Goal: Transaction & Acquisition: Register for event/course

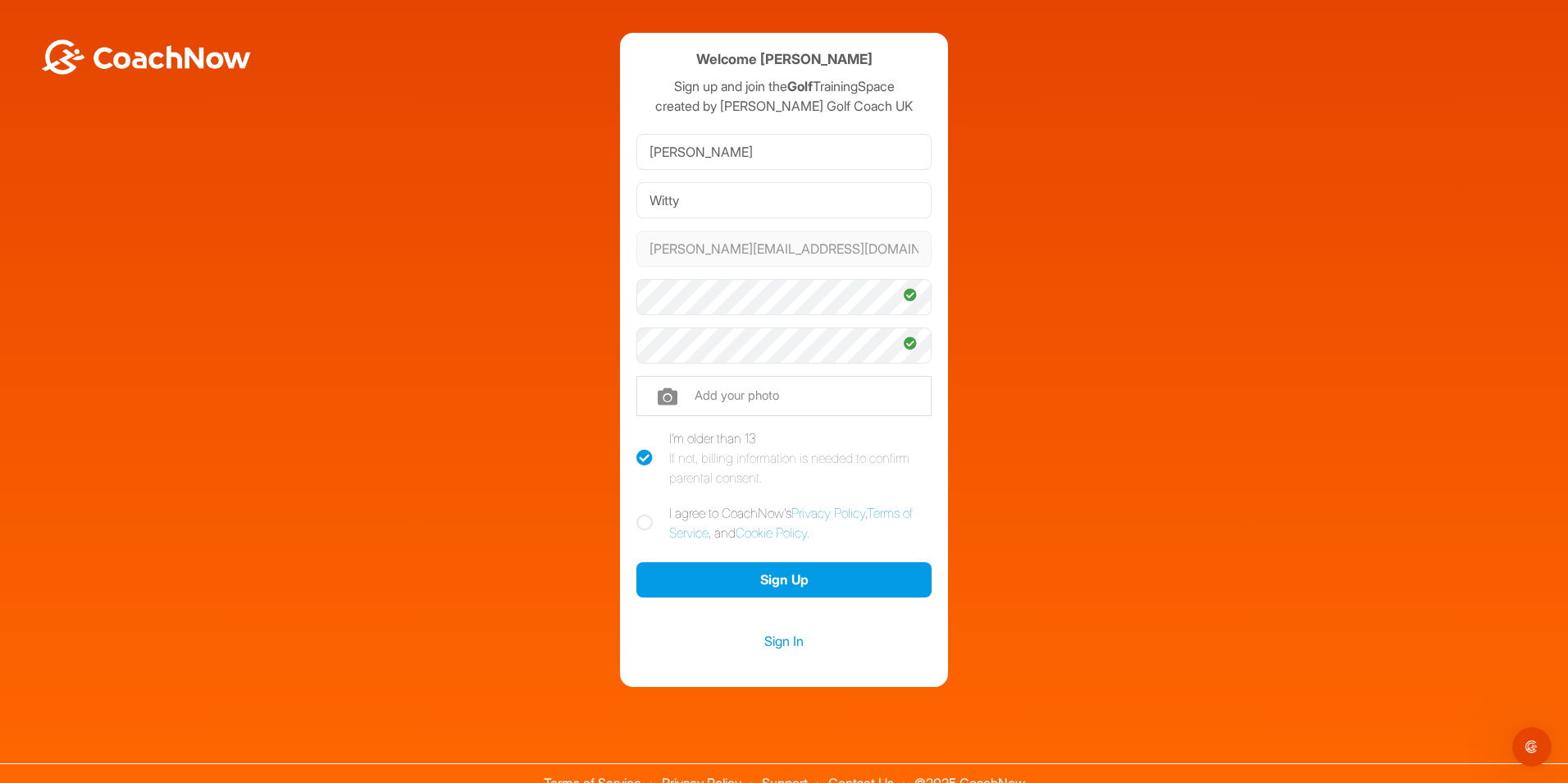
click at [638, 521] on icon at bounding box center [644, 522] width 17 height 17
click at [638, 514] on input "I agree to CoachNow's Privacy Policy , Terms of Service , and Cookie Policy ." at bounding box center [641, 508] width 10 height 10
checkbox input "true"
click at [724, 575] on button "Sign Up" at bounding box center [784, 580] width 295 height 35
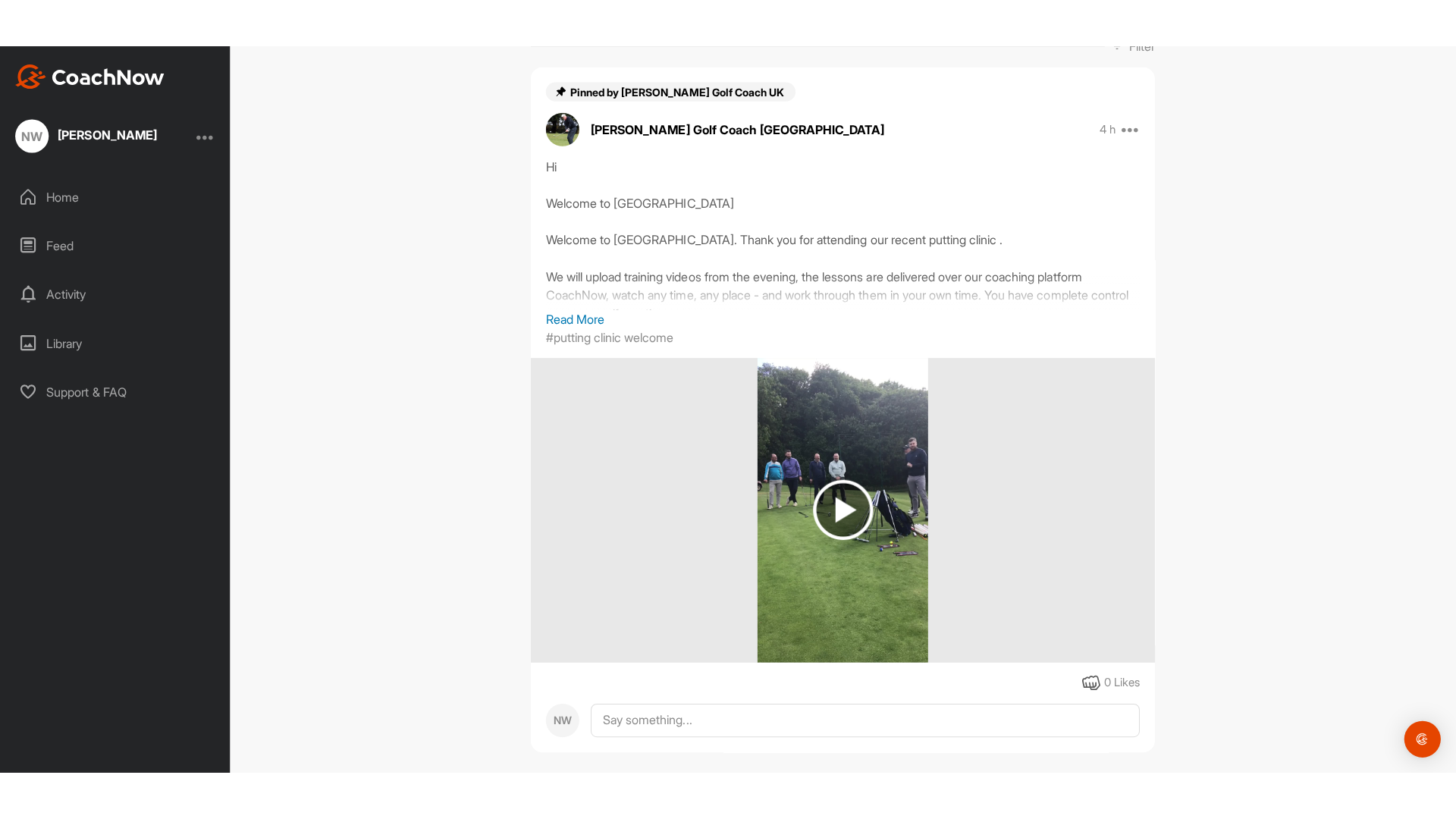
scroll to position [279, 0]
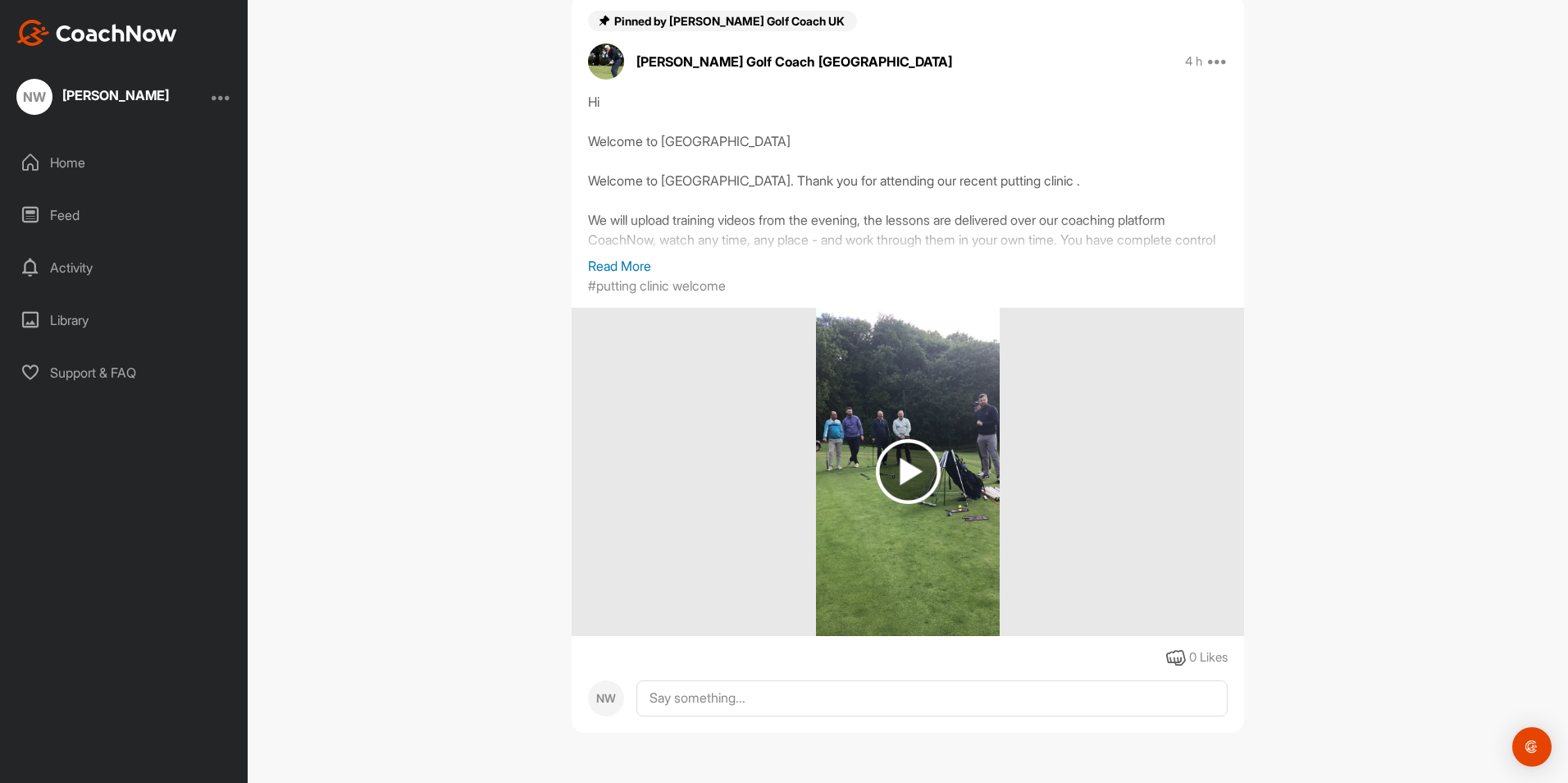
click at [897, 469] on img at bounding box center [908, 471] width 64 height 65
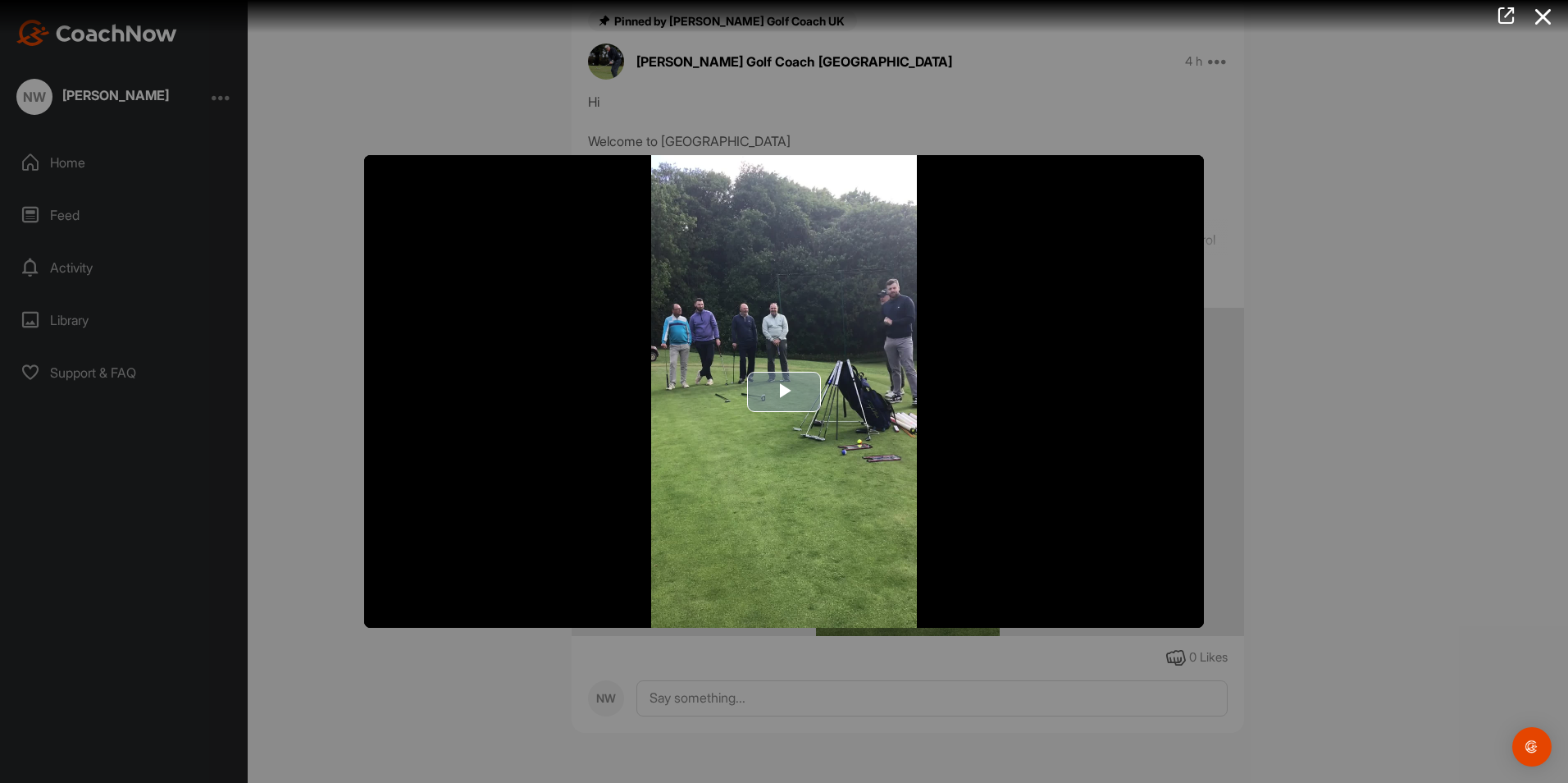
click at [784, 392] on span "Video Player" at bounding box center [784, 392] width 0 height 0
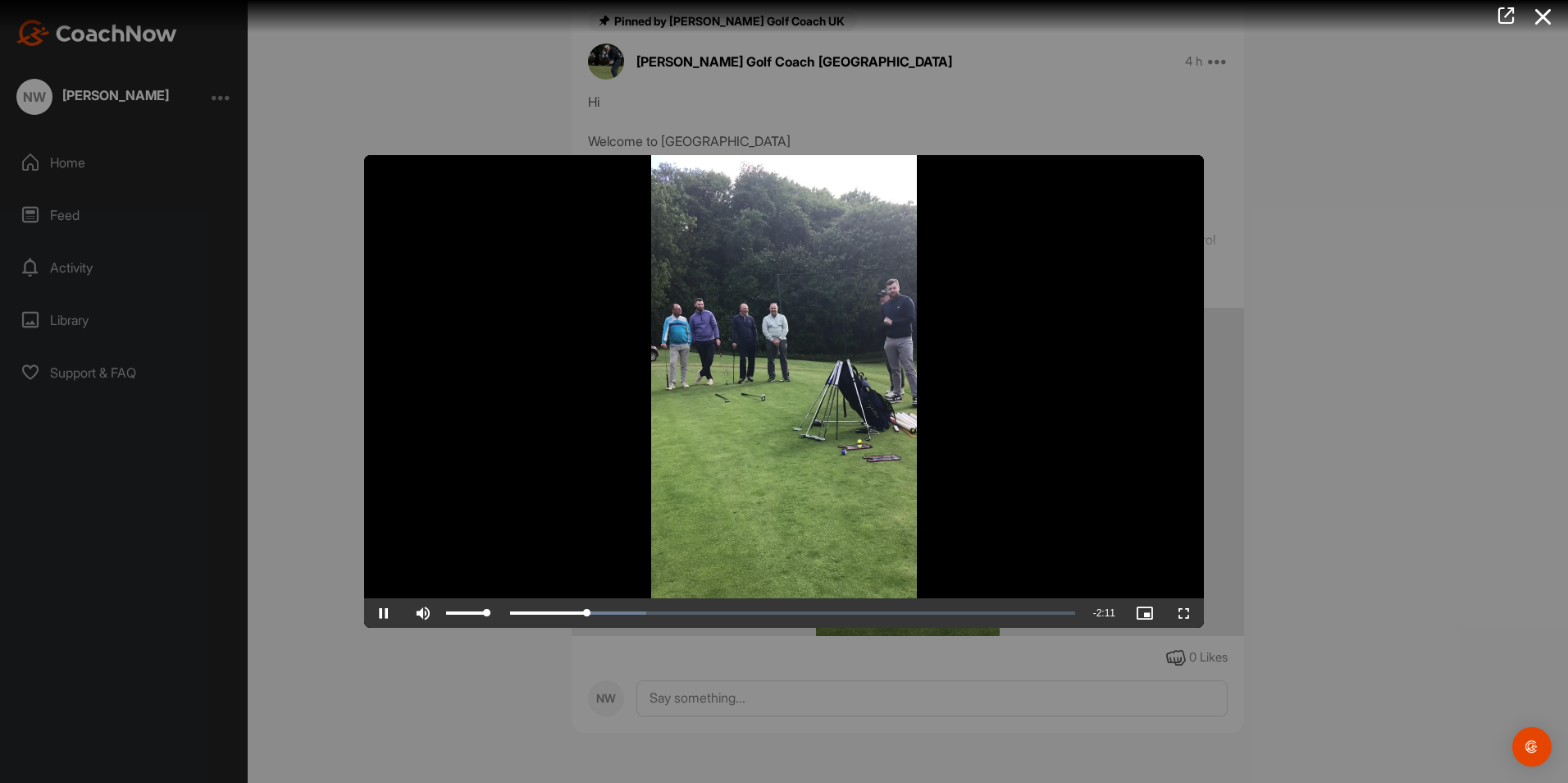
drag, startPoint x: 485, startPoint y: 612, endPoint x: 493, endPoint y: 612, distance: 8.0
click at [493, 612] on div "Mute 100%" at bounding box center [452, 613] width 98 height 30
click at [1181, 613] on span "Video Player" at bounding box center [1184, 613] width 39 height 0
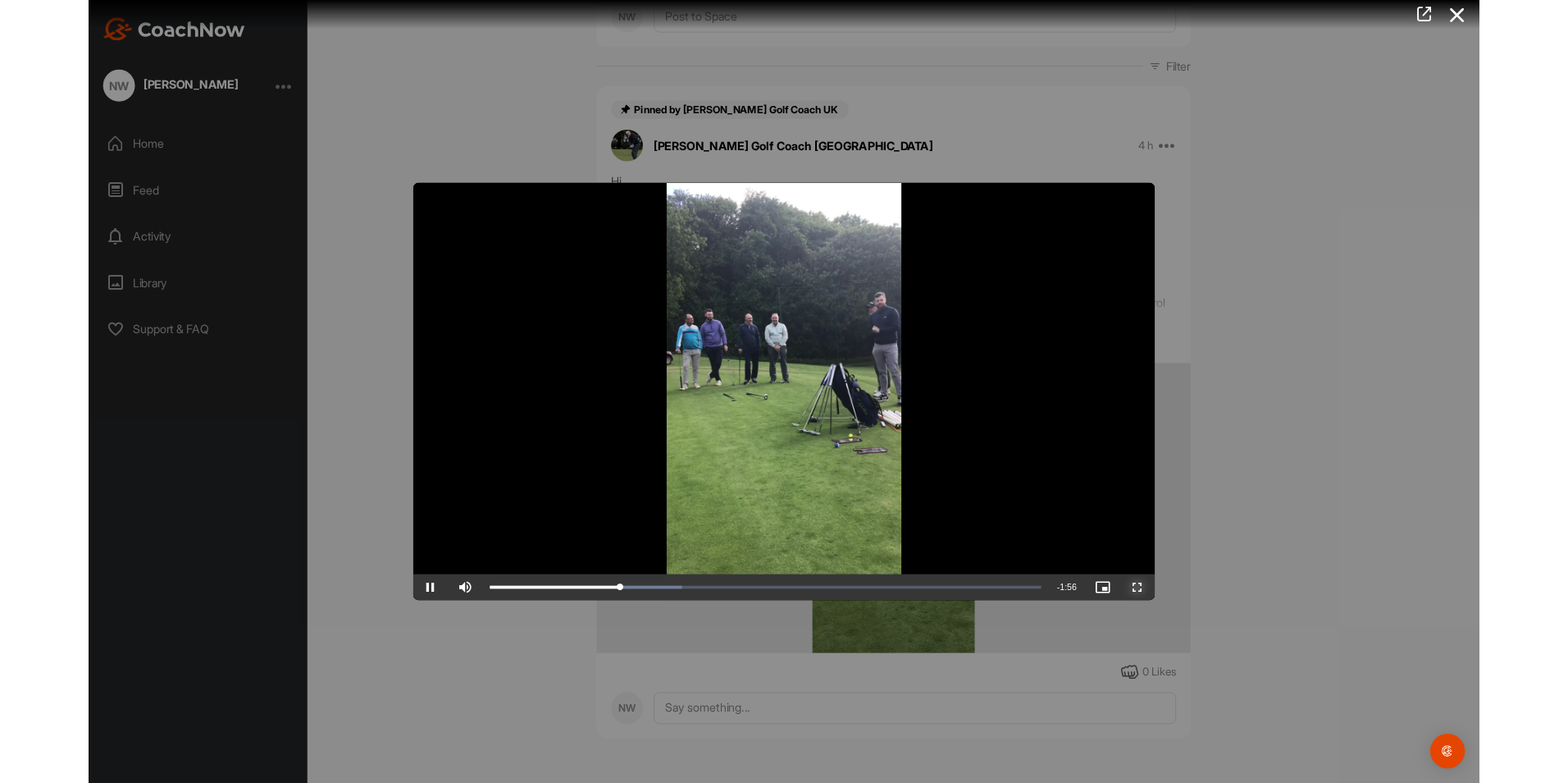
scroll to position [199, 0]
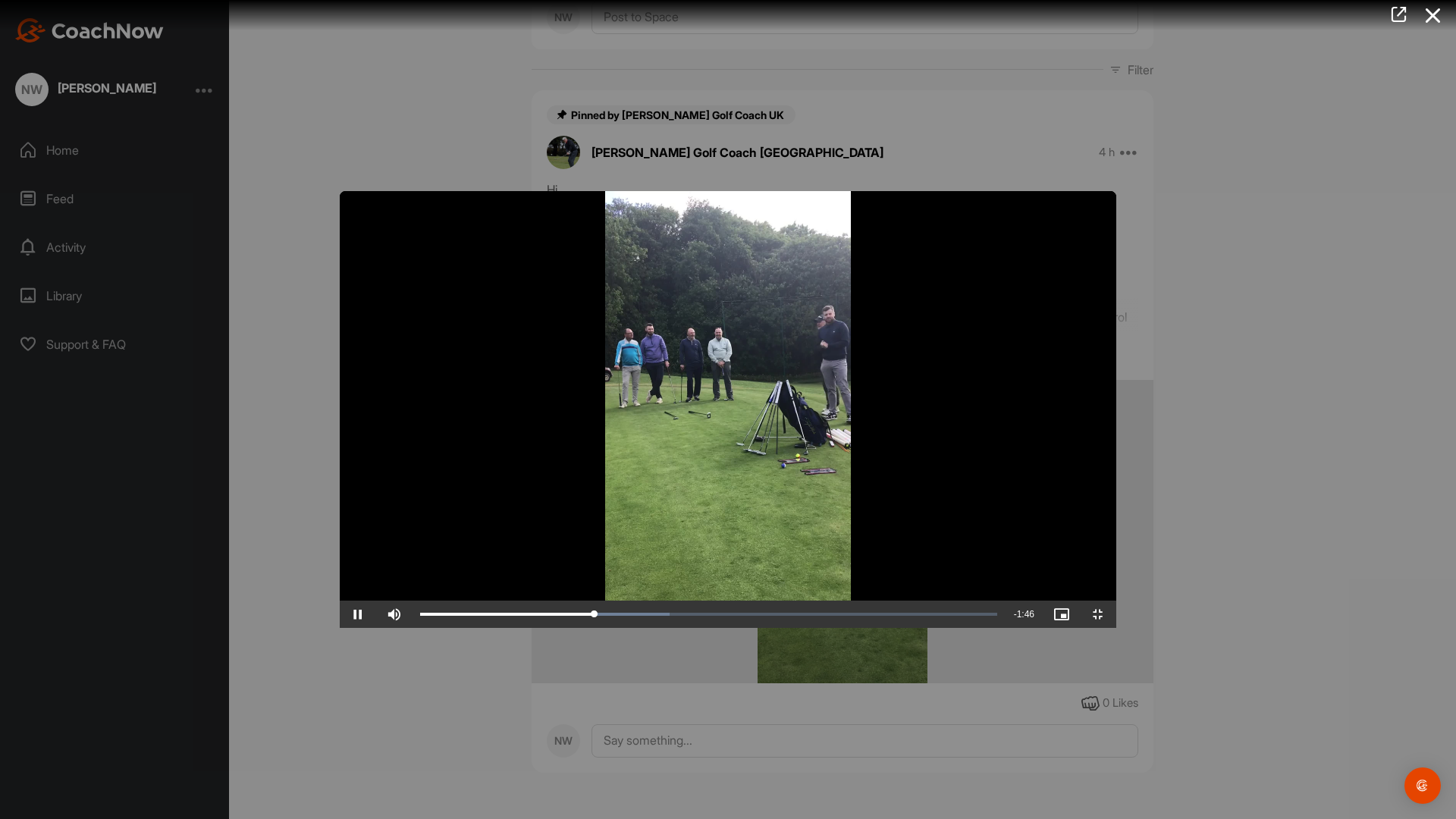
click at [1116, 628] on video "Video Player" at bounding box center [728, 410] width 777 height 437
click at [1116, 614] on span "Video Player" at bounding box center [1097, 614] width 36 height 0
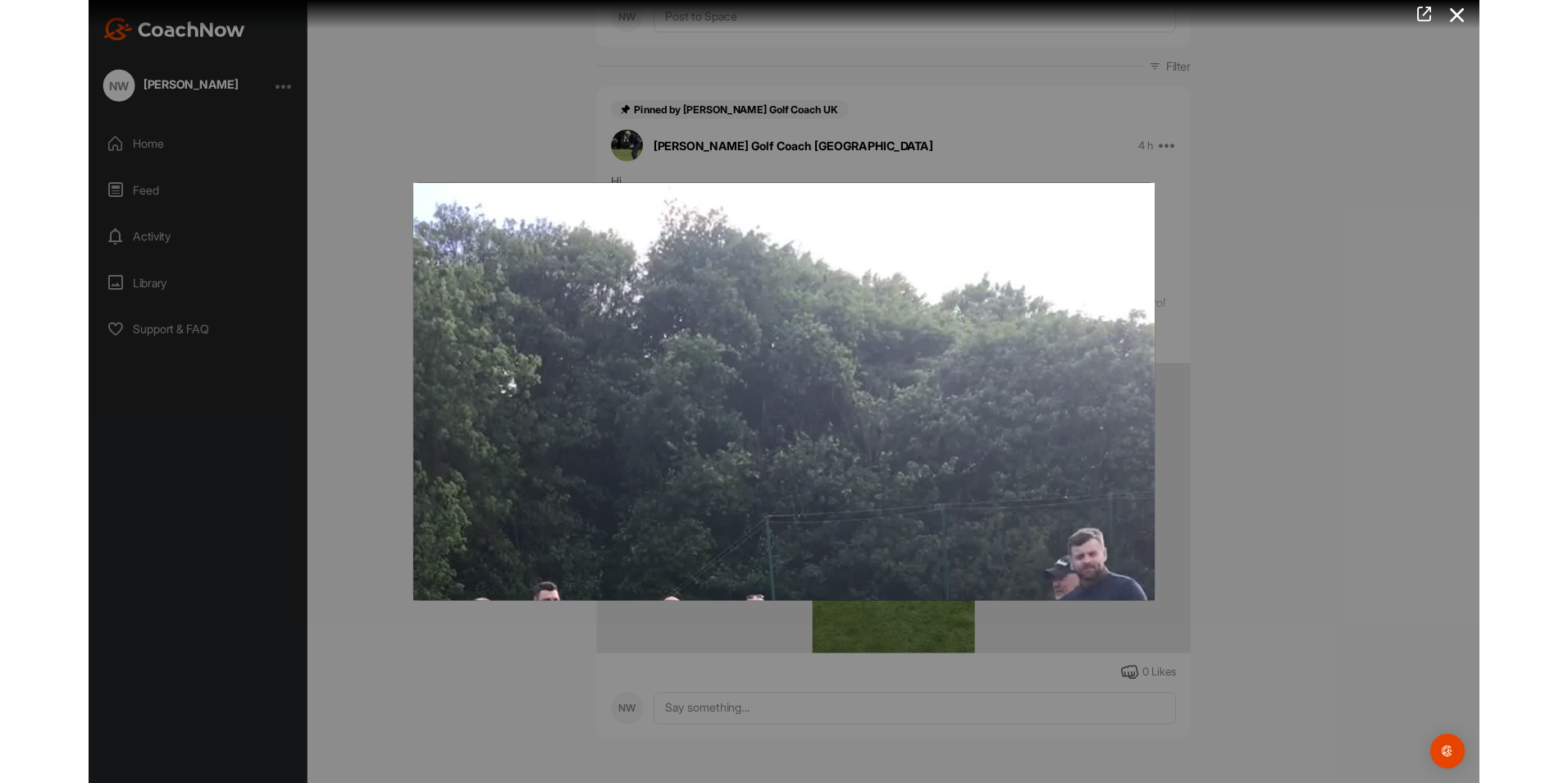
scroll to position [302, 0]
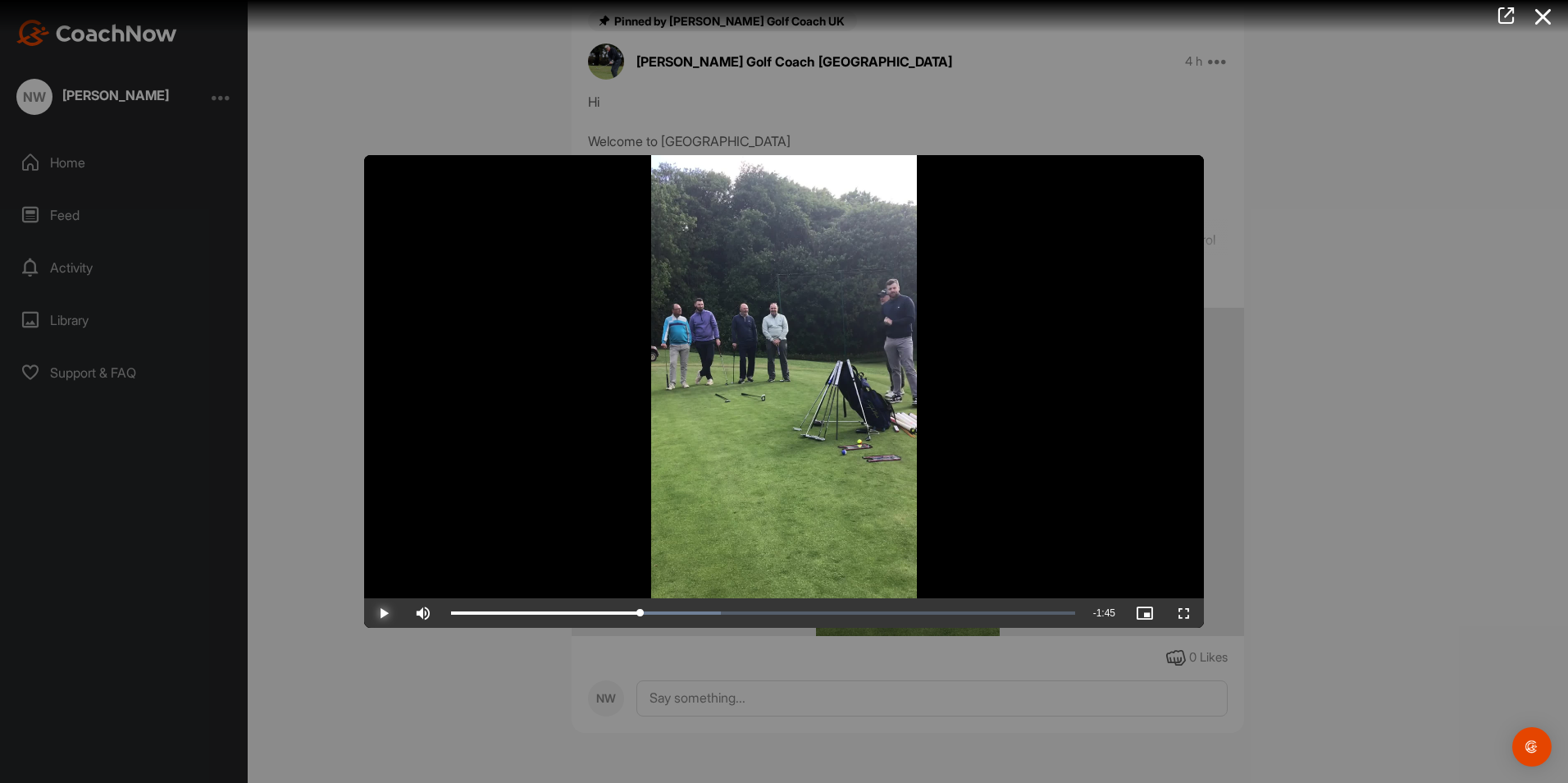
click at [388, 613] on span "Video Player" at bounding box center [384, 613] width 39 height 0
click at [222, 98] on div at bounding box center [784, 392] width 1568 height 783
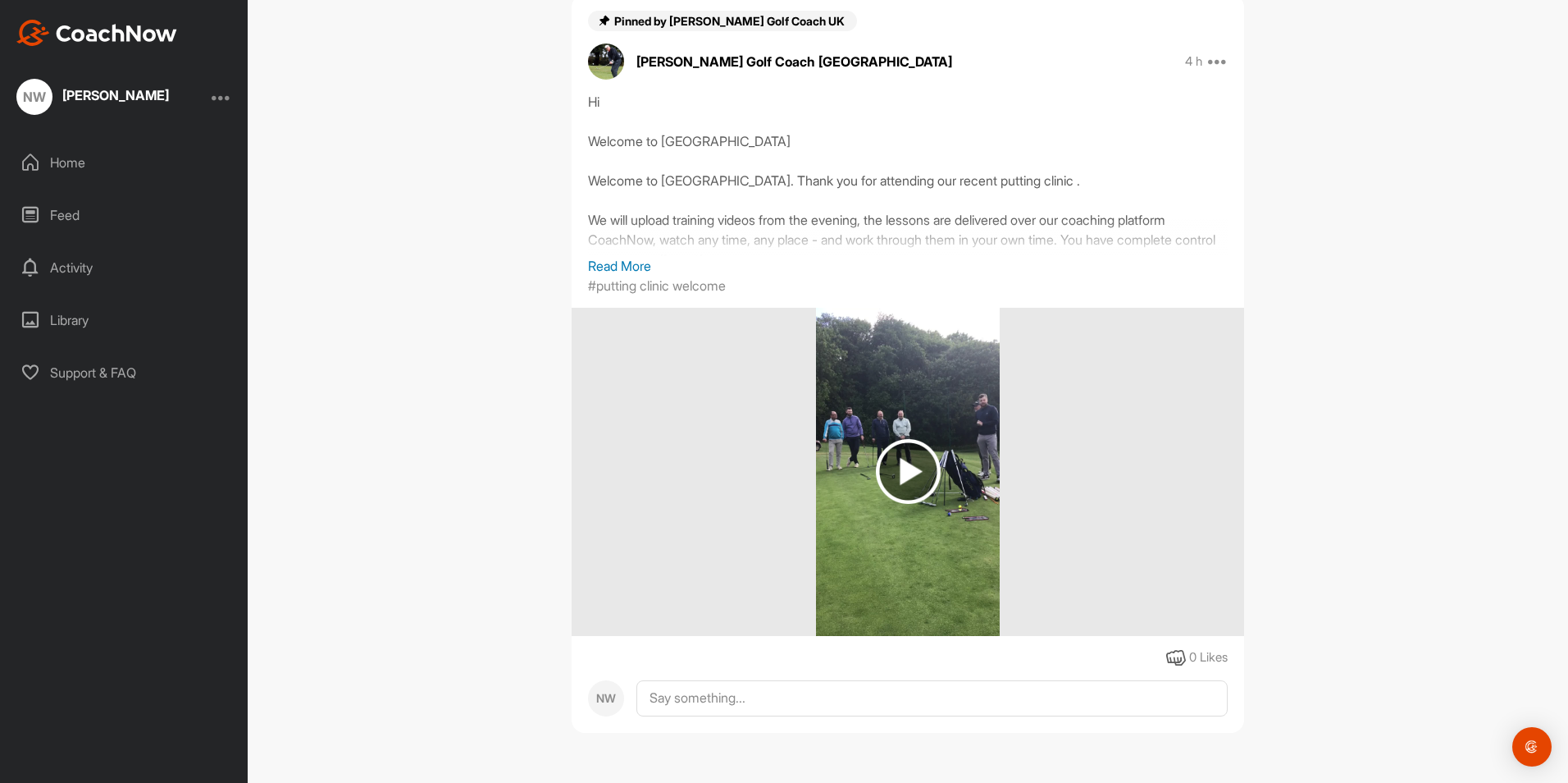
click at [38, 95] on div "NW" at bounding box center [34, 96] width 36 height 36
click at [112, 95] on div "[PERSON_NAME]" at bounding box center [116, 95] width 106 height 13
click at [66, 160] on div "Home" at bounding box center [124, 162] width 231 height 41
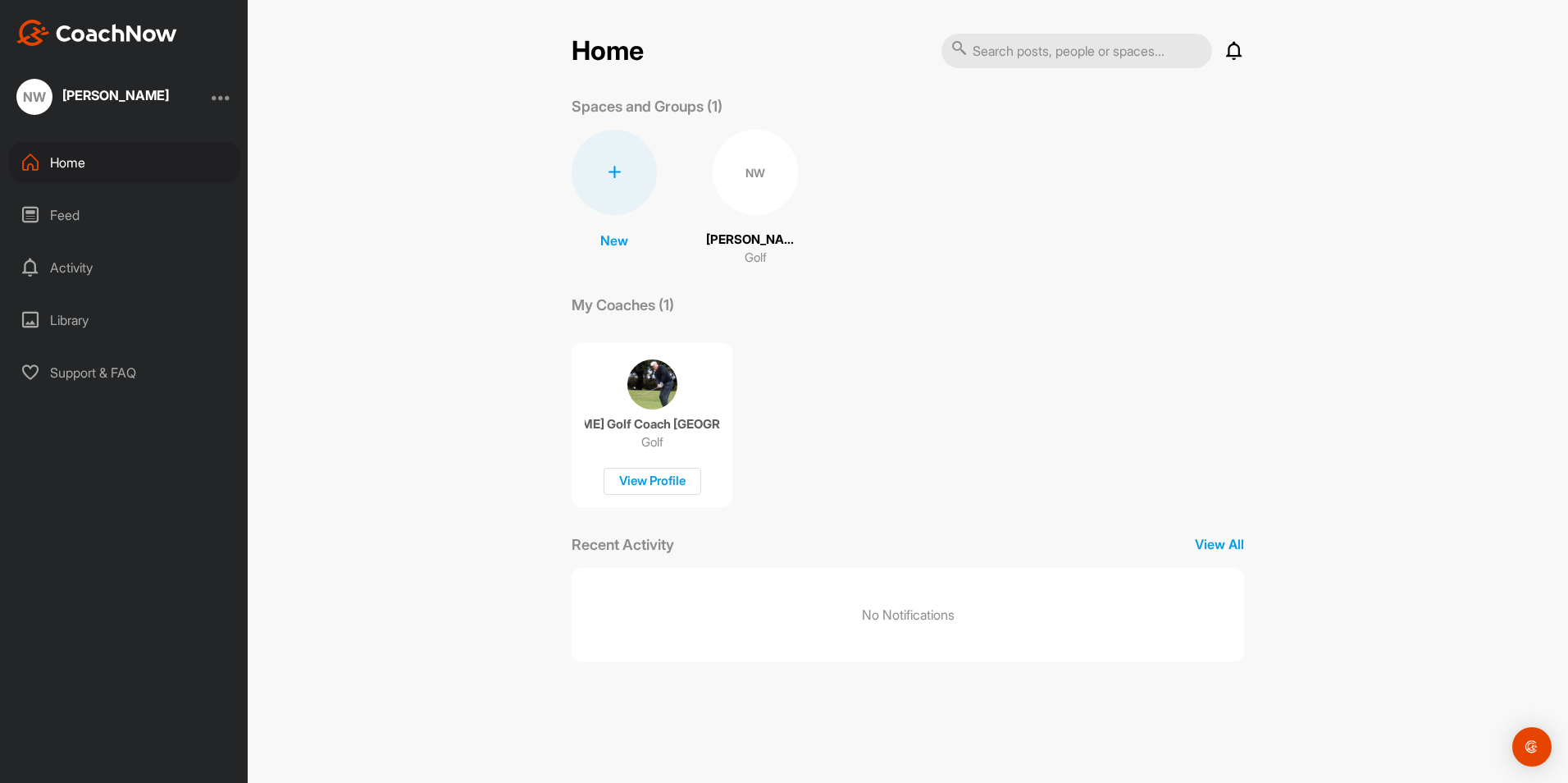
click at [129, 31] on img at bounding box center [97, 33] width 160 height 26
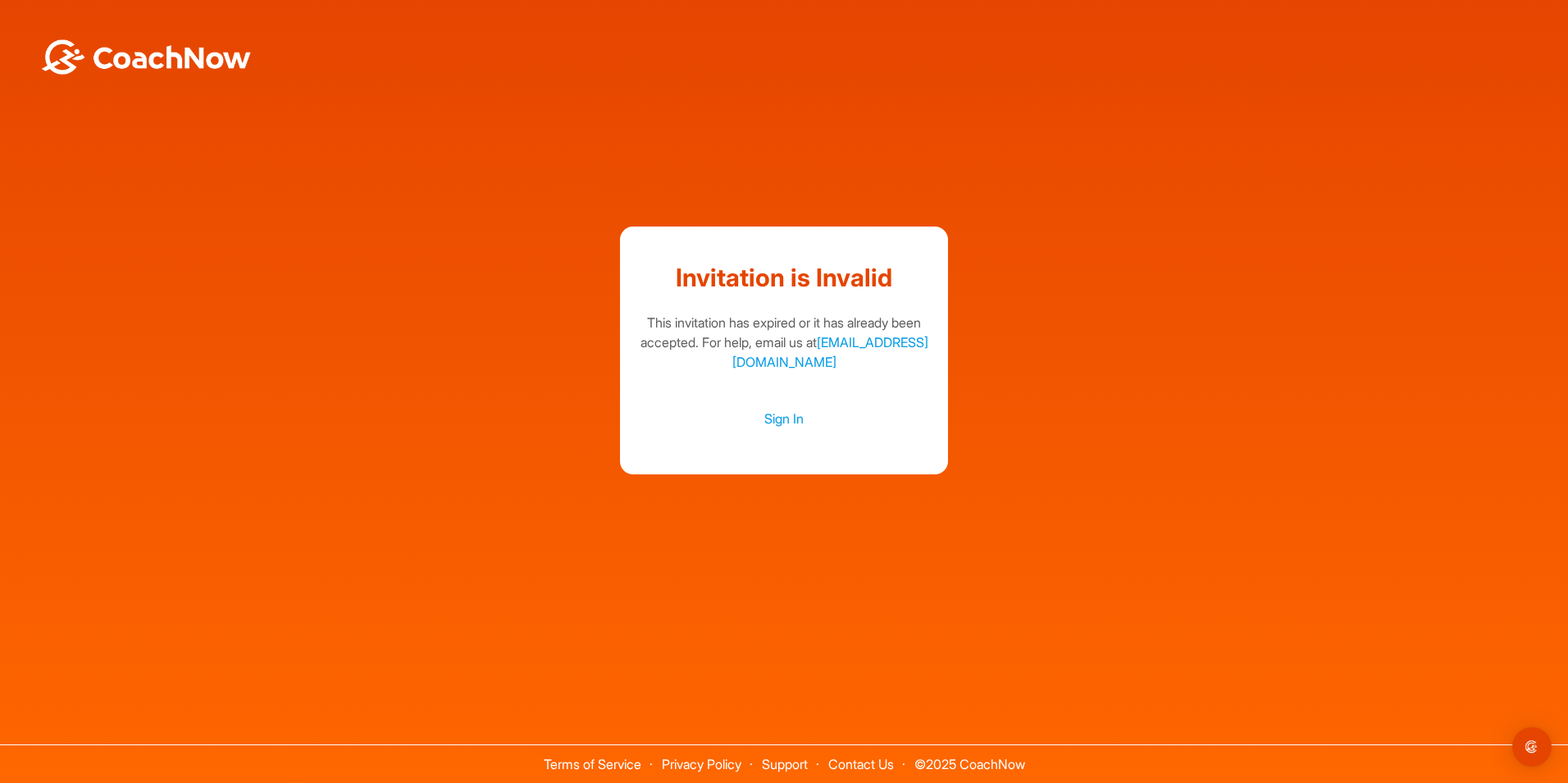
click at [1013, 342] on div "Invitation is Invalid This invitation has expired or it has already been accept…" at bounding box center [784, 351] width 1551 height 249
click at [123, 58] on img at bounding box center [146, 57] width 214 height 35
